Goal: Task Accomplishment & Management: Use online tool/utility

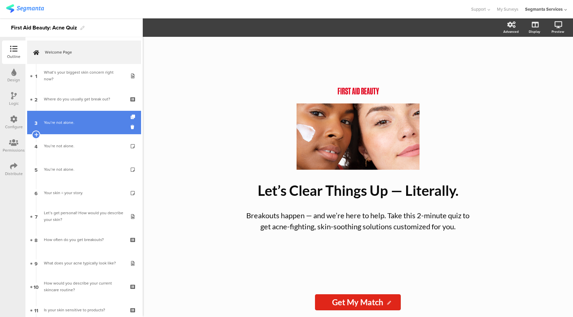
click at [83, 121] on div "You’re not alone." at bounding box center [84, 122] width 80 height 7
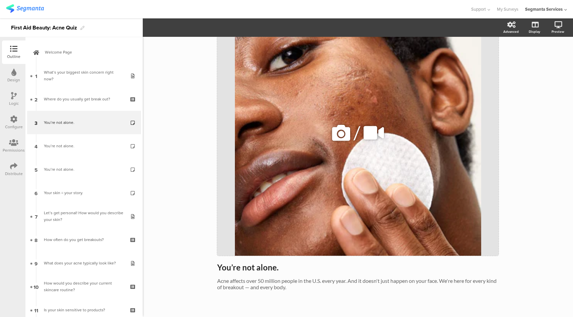
scroll to position [85, 0]
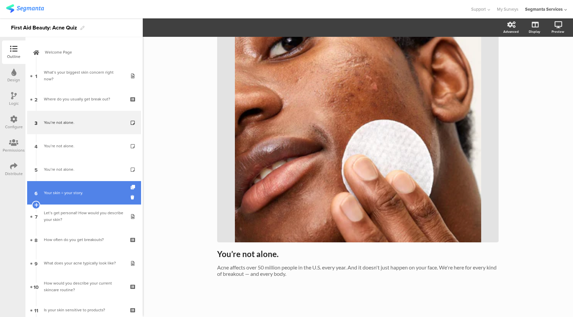
click at [91, 194] on div "Your skin = your story." at bounding box center [84, 193] width 80 height 7
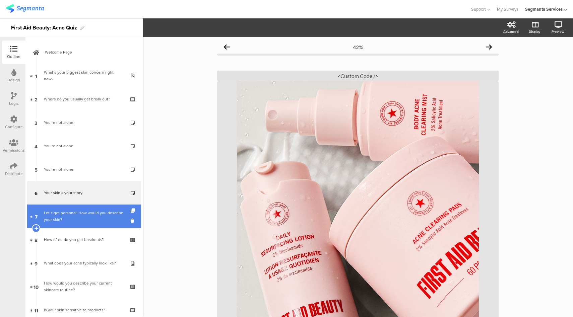
click at [94, 219] on div "Let’s get personal! How would you describe your skin?" at bounding box center [84, 216] width 80 height 13
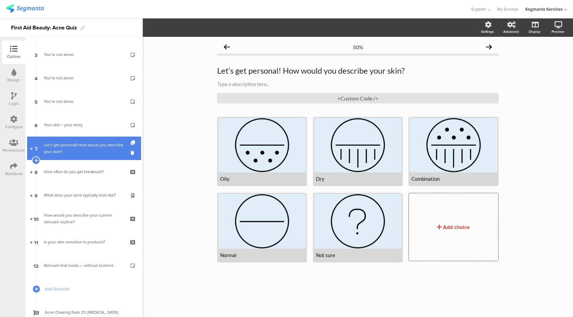
scroll to position [161, 0]
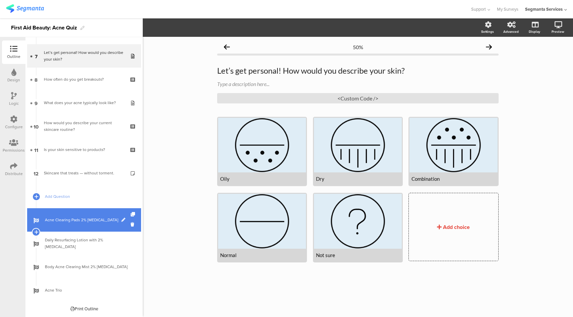
click at [94, 220] on span "Acne Clearing Pads 2% [MEDICAL_DATA]" at bounding box center [88, 220] width 86 height 7
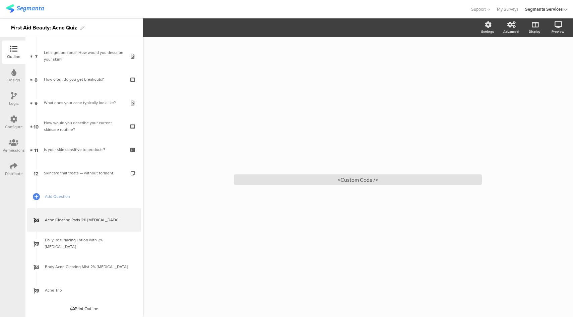
click at [14, 97] on icon at bounding box center [14, 95] width 6 height 7
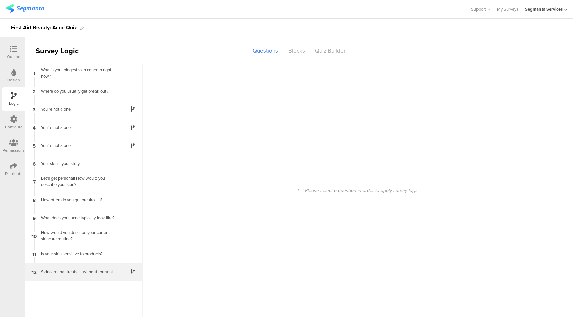
click at [95, 272] on div "Skincare that treats — without torment." at bounding box center [79, 272] width 84 height 6
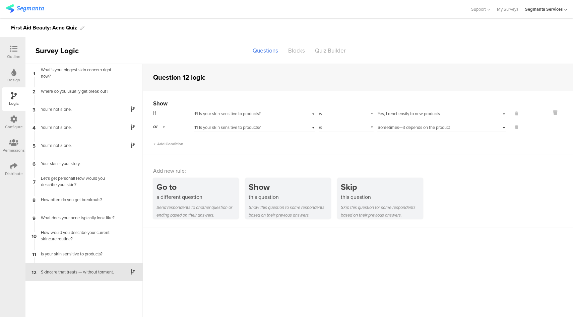
click at [21, 50] on div "Outline" at bounding box center [13, 52] width 23 height 23
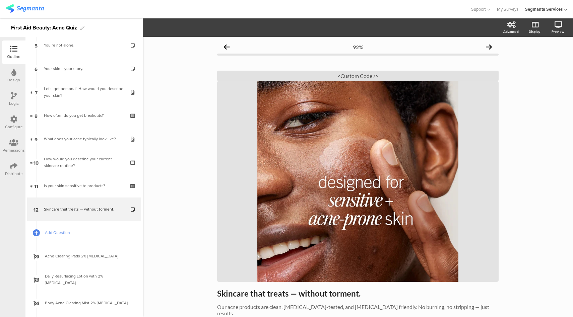
scroll to position [156, 0]
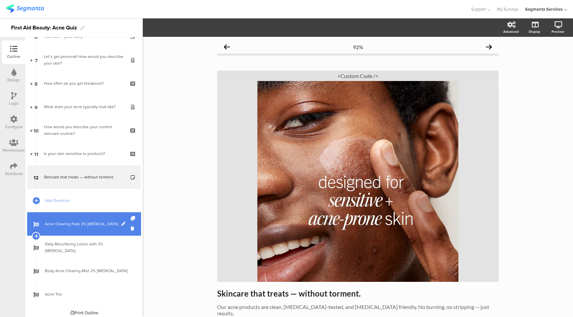
click at [100, 232] on link "Acne Clearing Pads 2% [MEDICAL_DATA]" at bounding box center [84, 223] width 114 height 23
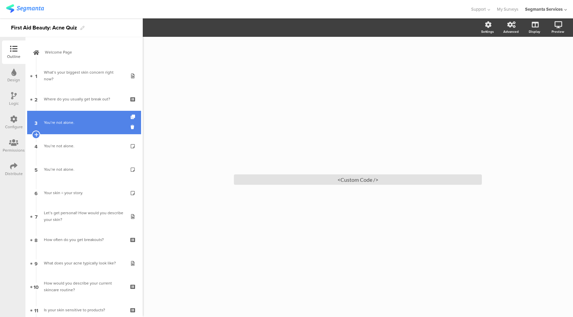
click at [103, 124] on div "You’re not alone." at bounding box center [84, 122] width 80 height 7
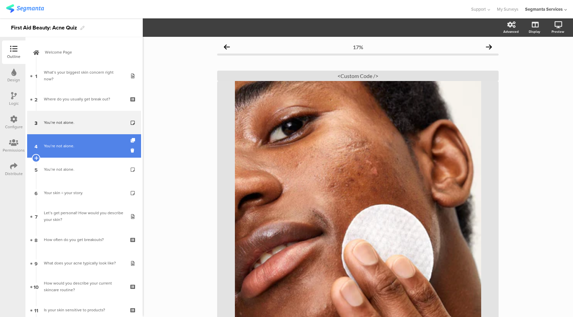
click at [93, 149] on link "4 You’re not alone." at bounding box center [84, 145] width 114 height 23
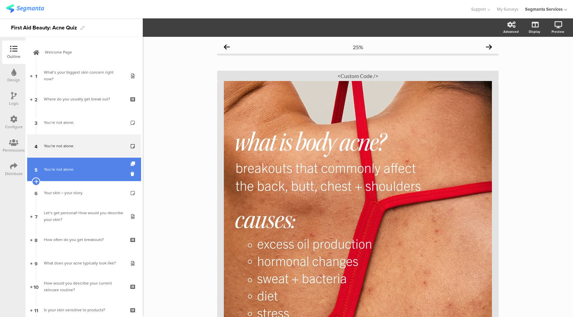
click at [98, 166] on link "5 You’re not alone." at bounding box center [84, 169] width 114 height 23
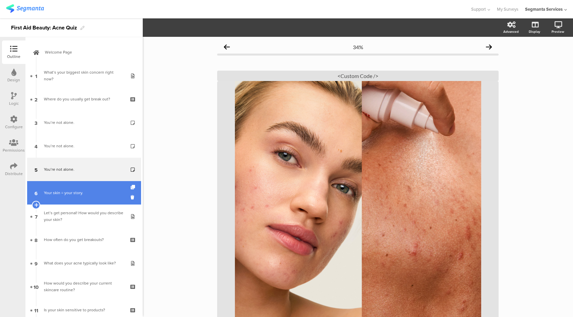
click at [95, 190] on div "Your skin = your story." at bounding box center [84, 193] width 80 height 7
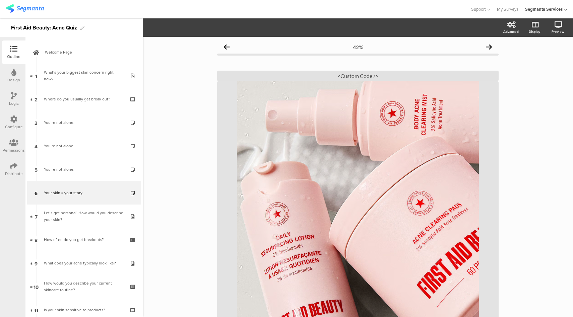
click at [9, 97] on div "Logic" at bounding box center [13, 98] width 23 height 23
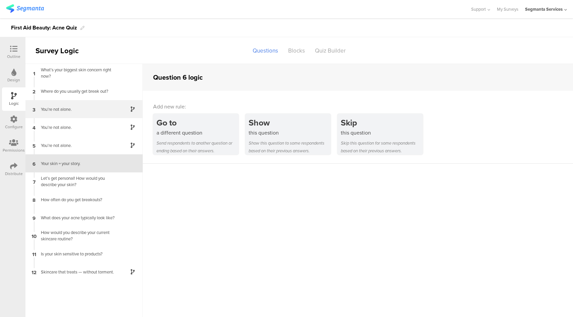
click at [108, 106] on div "You’re not alone." at bounding box center [79, 109] width 84 height 6
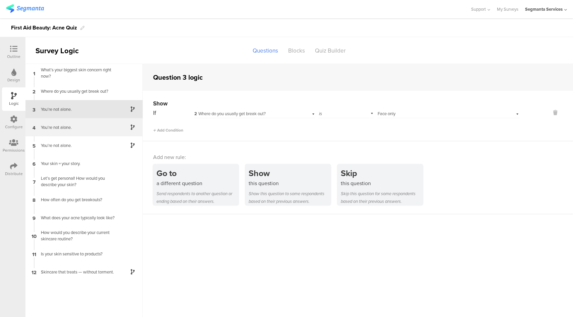
click at [104, 128] on div "You’re not alone." at bounding box center [79, 127] width 84 height 6
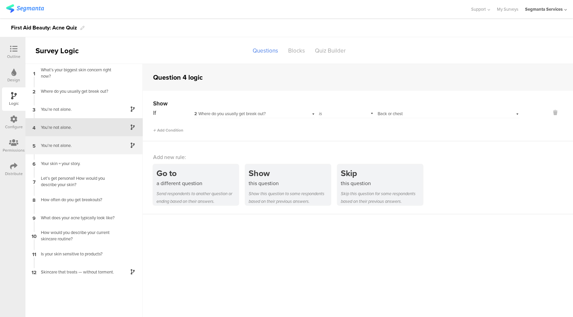
click at [98, 150] on div "5 You’re not alone." at bounding box center [83, 145] width 117 height 18
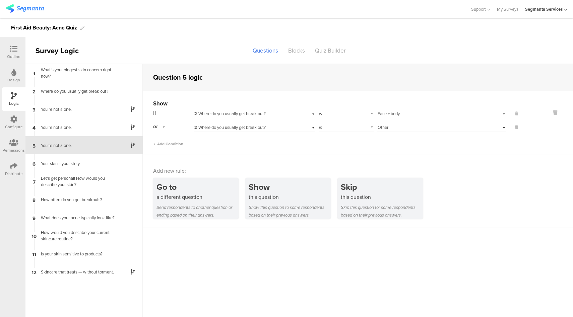
click at [11, 50] on icon at bounding box center [13, 48] width 7 height 7
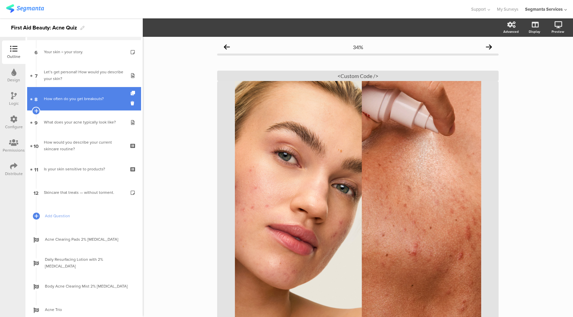
scroll to position [161, 0]
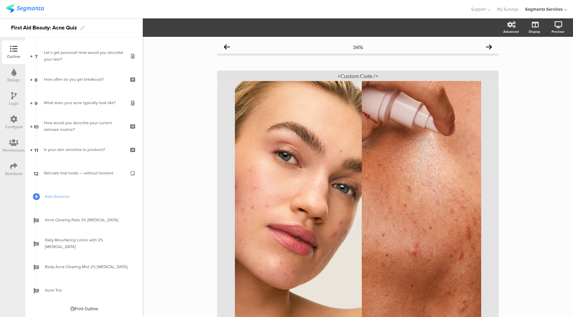
click at [75, 307] on div "Print Outline" at bounding box center [84, 309] width 28 height 6
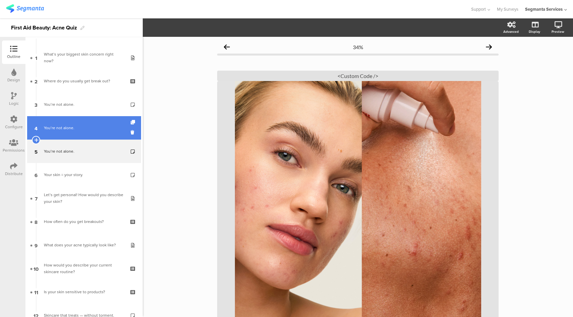
scroll to position [0, 0]
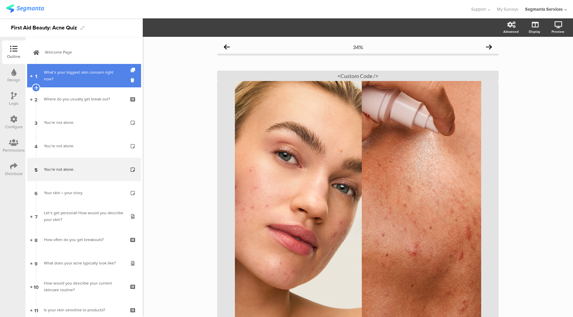
click at [88, 78] on div "What’s your biggest skin concern right now?" at bounding box center [84, 75] width 80 height 13
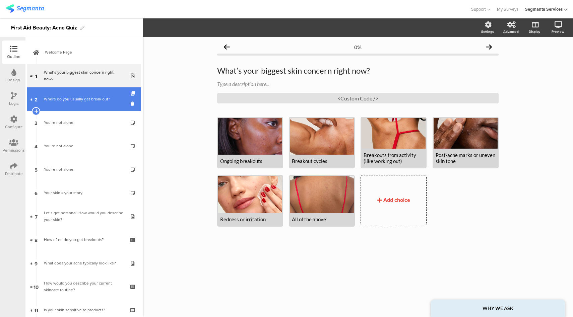
click at [88, 107] on link "2 Where do you usually get break out?" at bounding box center [84, 98] width 114 height 23
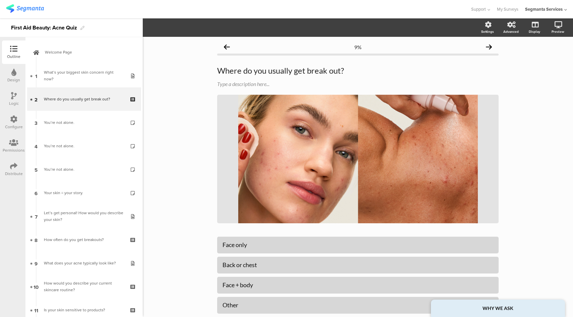
click at [17, 100] on div "Logic" at bounding box center [13, 98] width 23 height 23
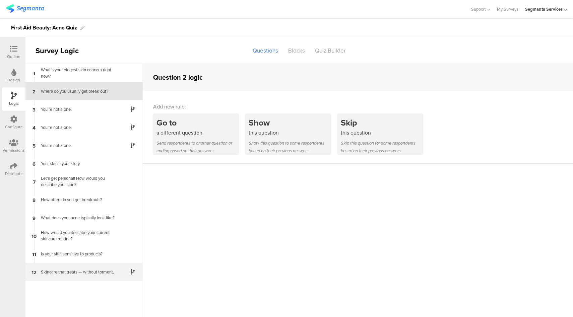
click at [73, 268] on div "12 Skincare that treats — without torment." at bounding box center [83, 272] width 117 height 18
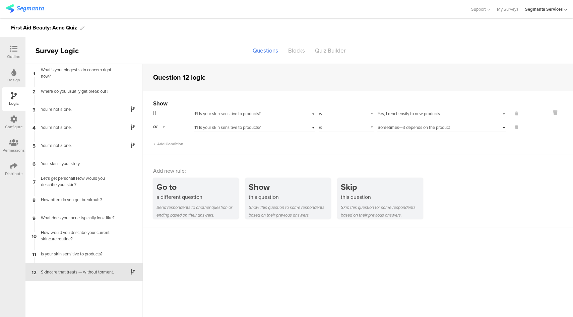
click at [19, 52] on div at bounding box center [13, 49] width 13 height 8
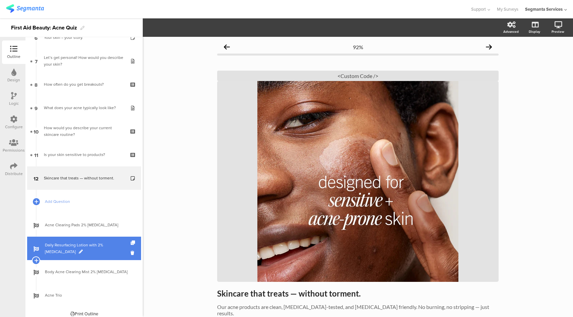
scroll to position [156, 0]
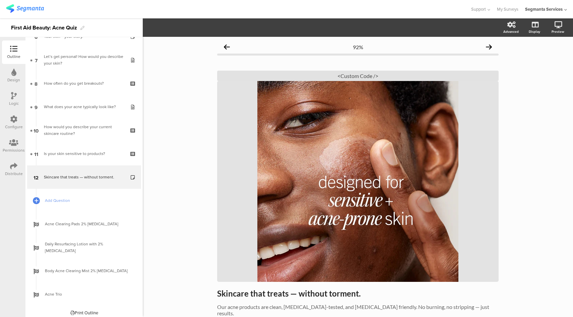
click at [84, 313] on div "Print Outline" at bounding box center [84, 313] width 28 height 6
